Goal: Check status: Check status

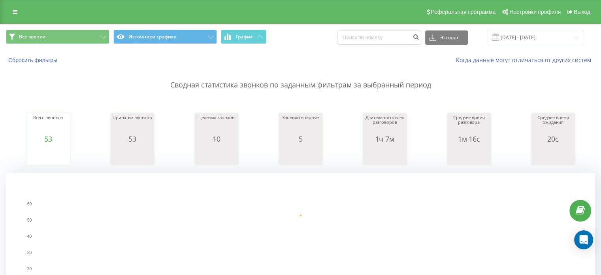
click at [380, 52] on div "Сбросить фильтры Когда данные могут отличаться от других систем" at bounding box center [300, 60] width 600 height 19
click at [523, 38] on input "[DATE] - [DATE]" at bounding box center [535, 37] width 96 height 15
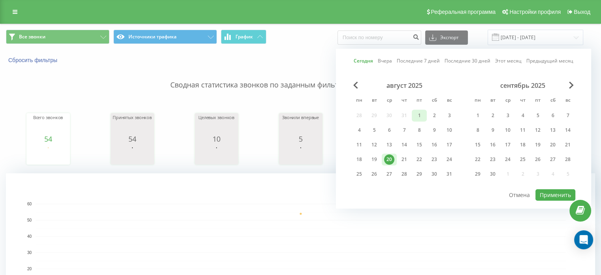
click at [421, 112] on div "1" at bounding box center [419, 115] width 10 height 10
click at [391, 159] on div "20" at bounding box center [389, 159] width 10 height 10
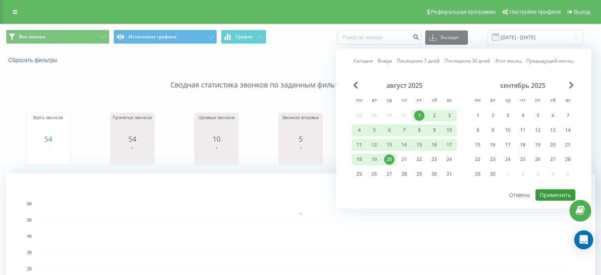
click at [561, 190] on button "Применить" at bounding box center [555, 194] width 40 height 11
type input "[DATE] - [DATE]"
